Goal: Task Accomplishment & Management: Manage account settings

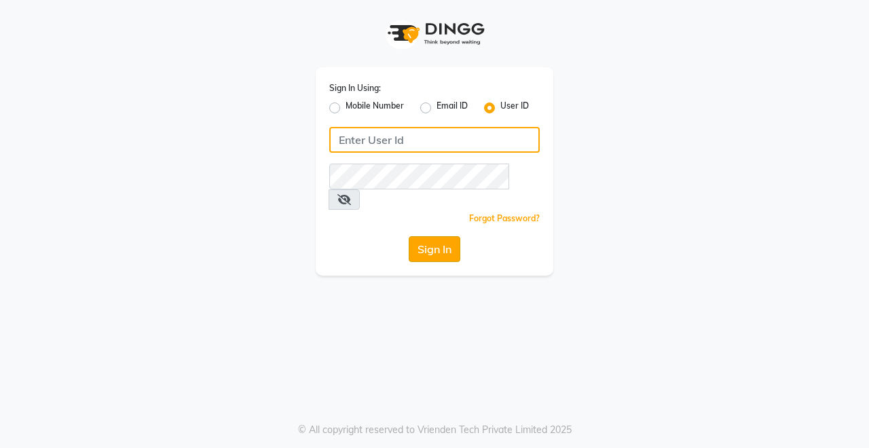
type input "Rimshamakeover123"
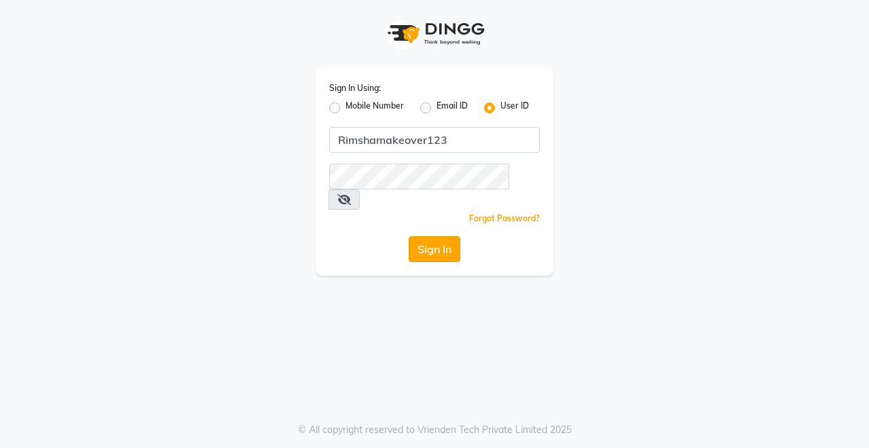
click at [443, 236] on button "Sign In" at bounding box center [435, 249] width 52 height 26
